Goal: Book appointment/travel/reservation: Book appointment/travel/reservation

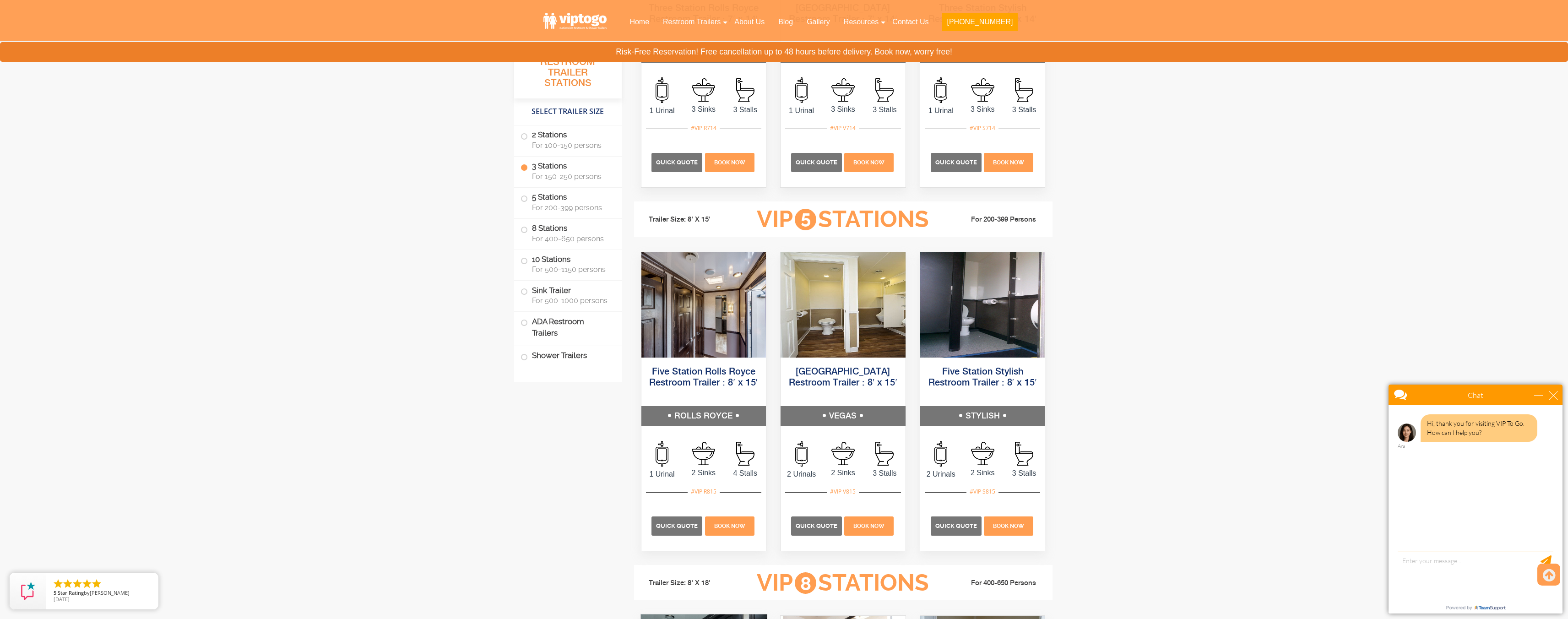
scroll to position [1223, 0]
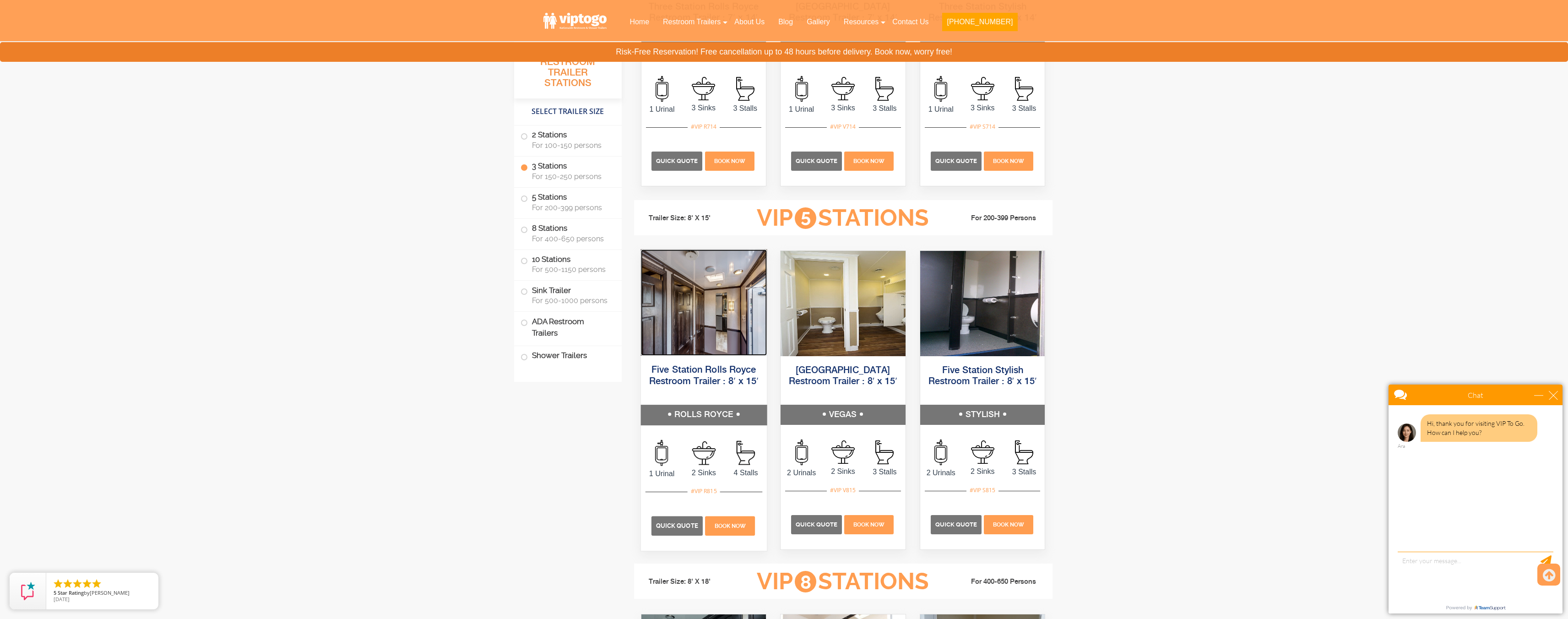
click at [697, 304] on img at bounding box center [703, 302] width 126 height 106
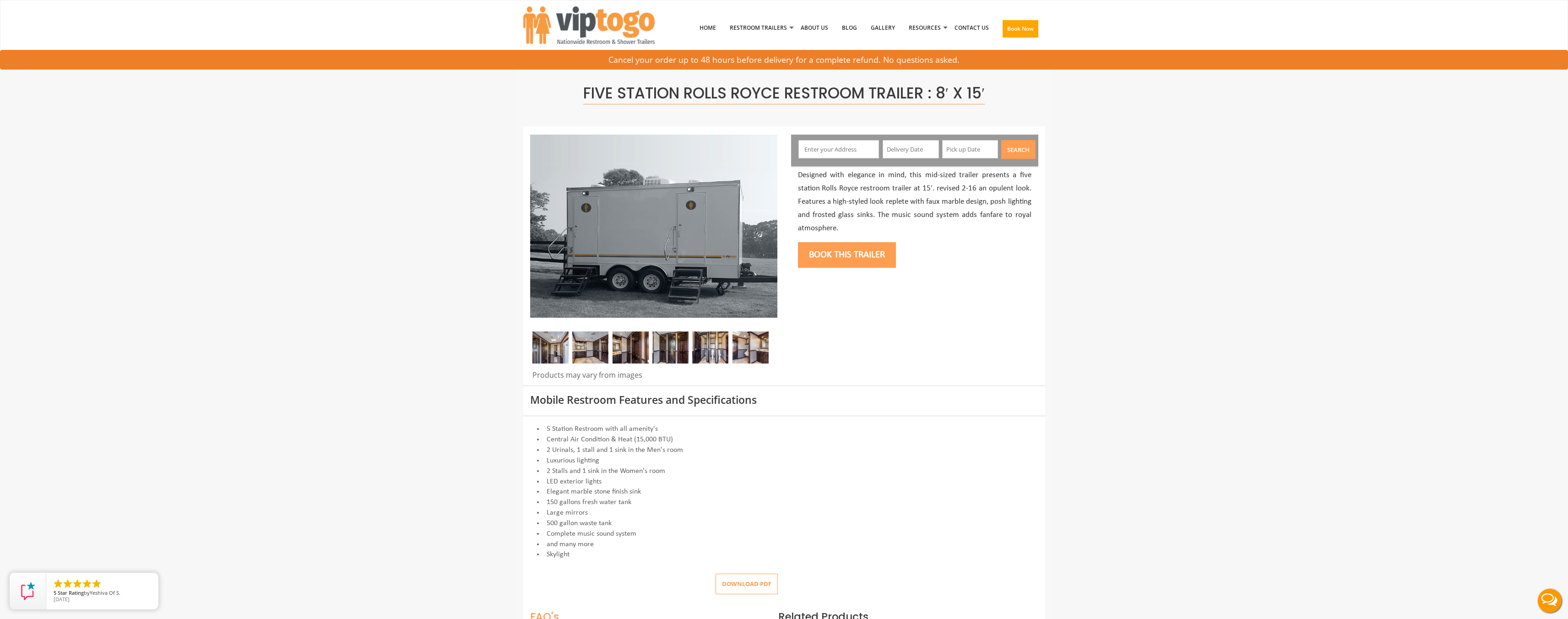
click at [595, 358] on img at bounding box center [590, 347] width 36 height 32
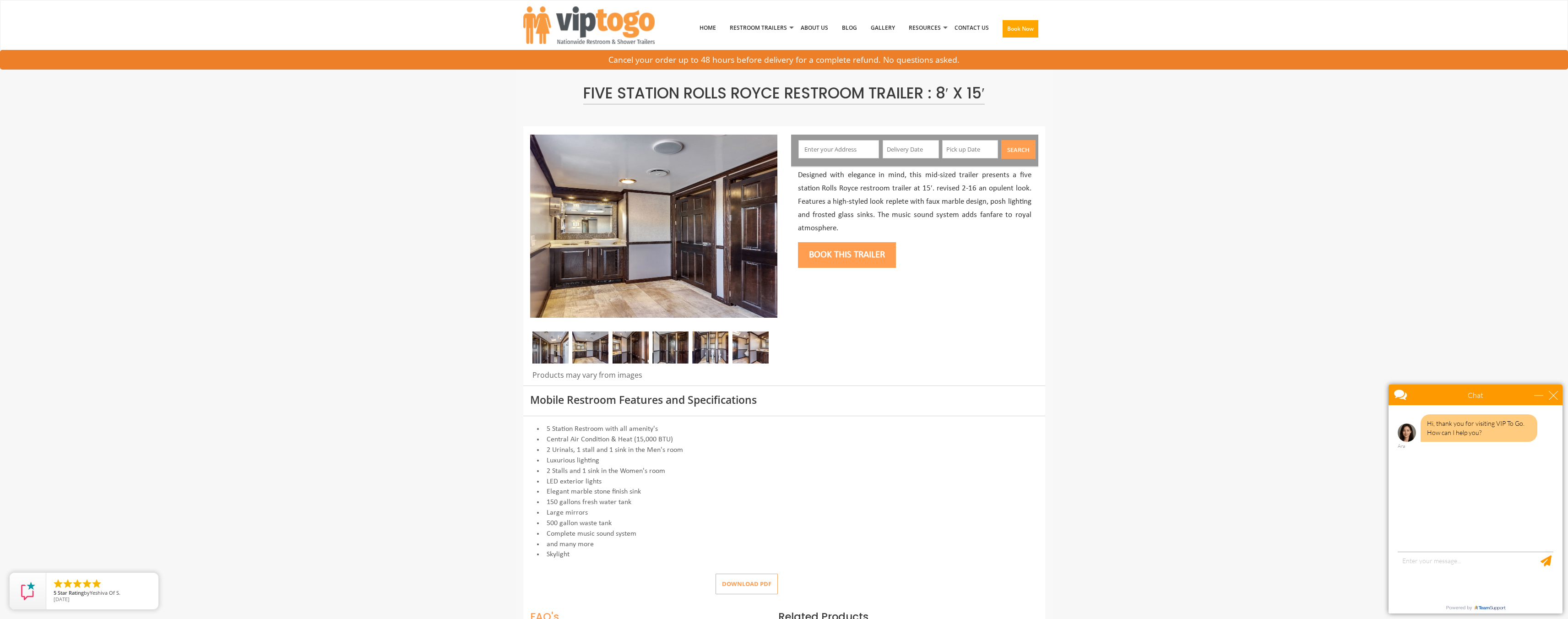
click at [620, 357] on img at bounding box center [630, 347] width 36 height 32
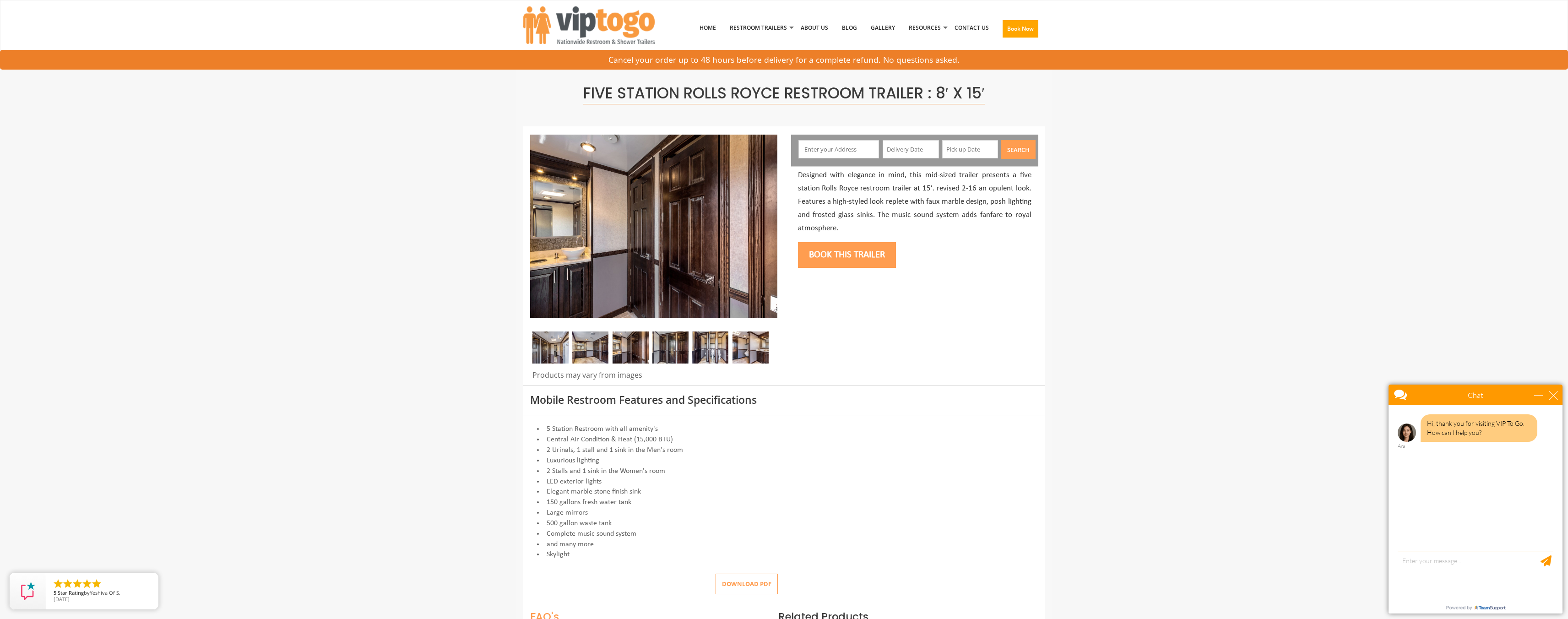
click at [818, 146] on input "text" at bounding box center [839, 149] width 81 height 18
type input "309 Clayton Road, New York, NY, USA"
click at [987, 173] on icon at bounding box center [988, 174] width 3 height 5
click at [943, 251] on div "24" at bounding box center [940, 249] width 16 height 15
type input "09/24/2025"
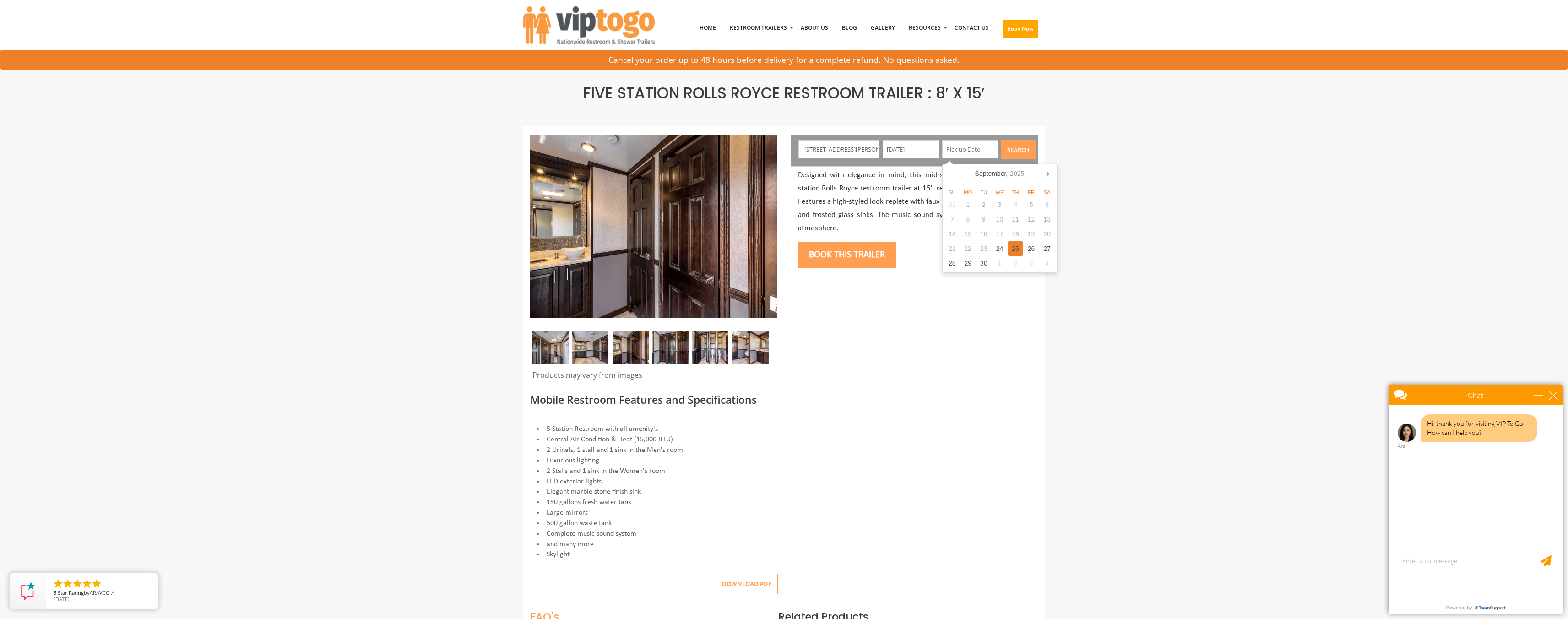
click at [1020, 246] on div "25" at bounding box center [1016, 249] width 16 height 15
type input "09/25/2025"
click at [1012, 148] on button "Search" at bounding box center [1018, 149] width 35 height 19
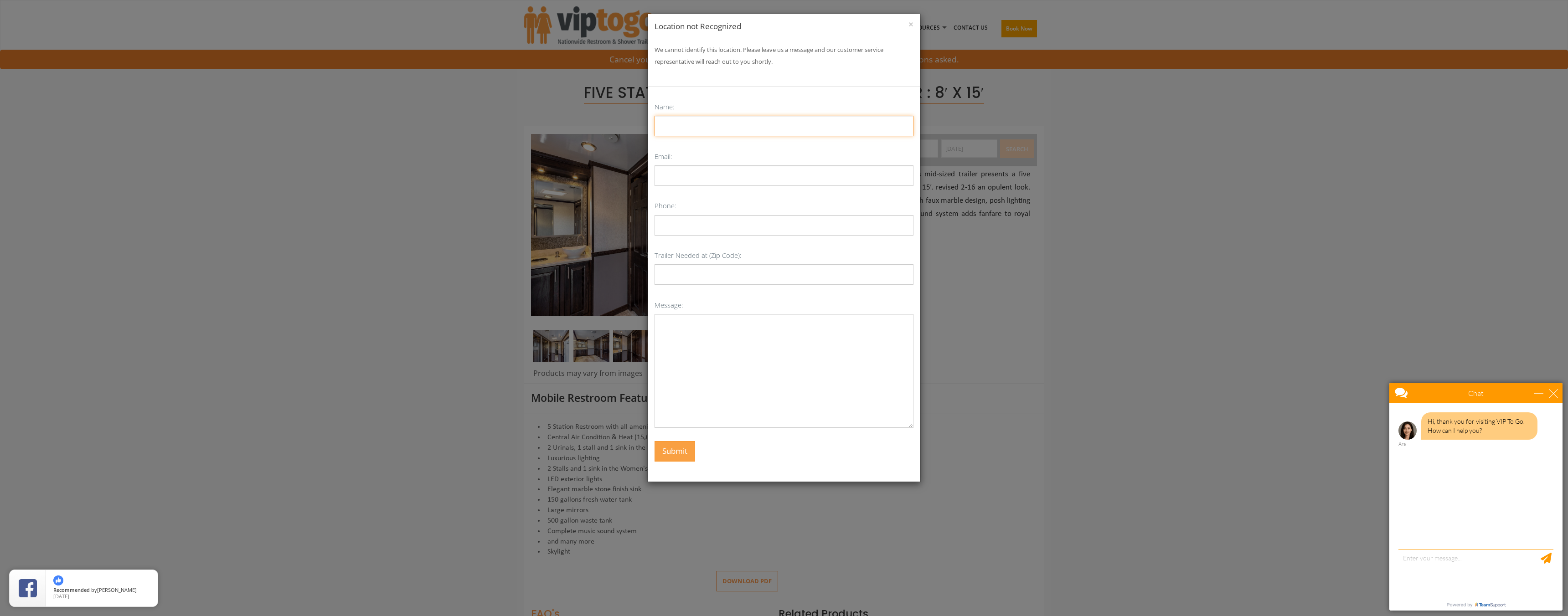
click at [697, 117] on input "Contact form" at bounding box center [784, 126] width 259 height 21
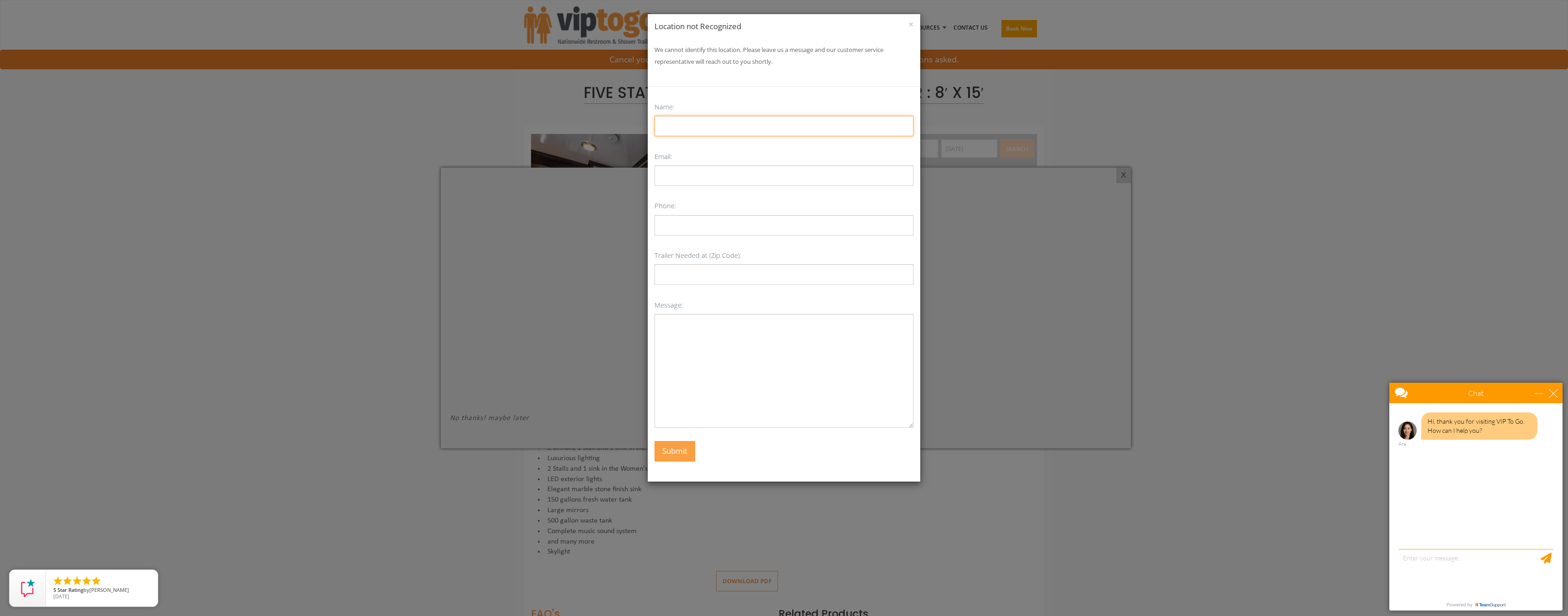
type input "Sonja Neve"
type input "sneve@nyclimateexchange.org"
type input "3015027839"
type input "10004"
click at [718, 349] on textarea "Contact form" at bounding box center [784, 371] width 259 height 114
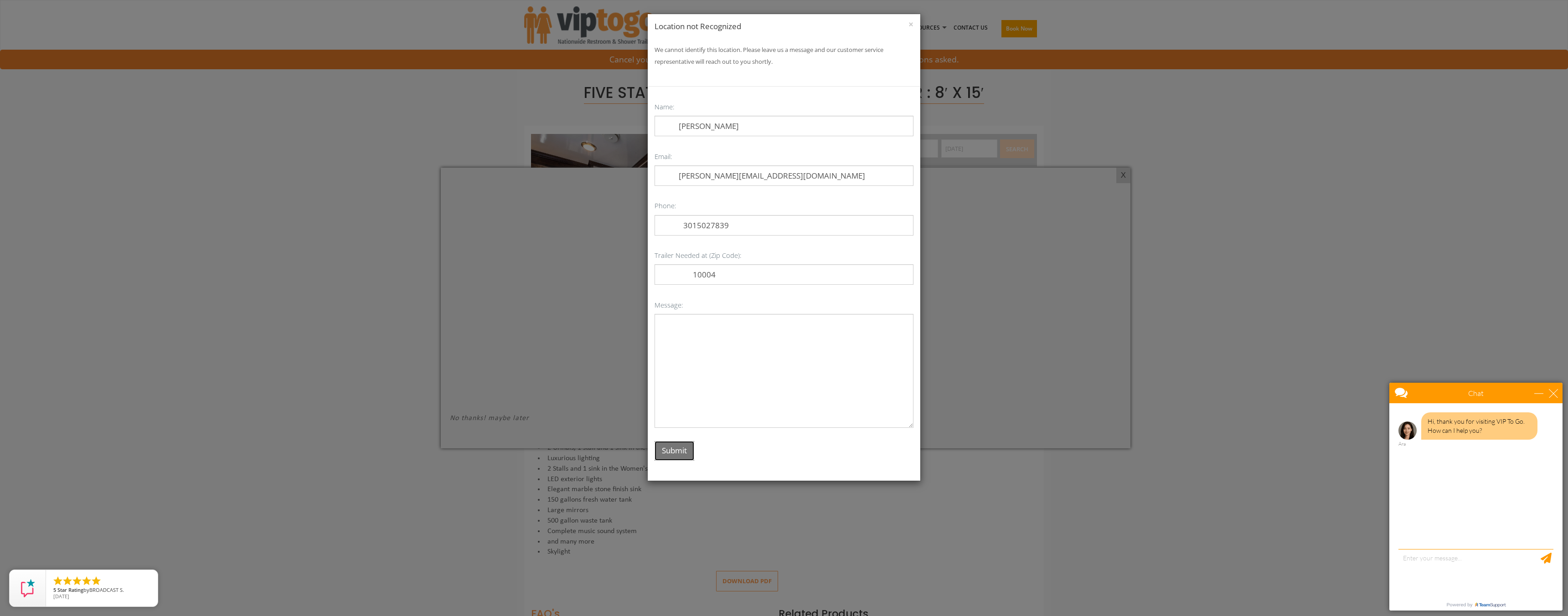
click at [669, 452] on button "Submit" at bounding box center [675, 451] width 40 height 20
